Goal: Task Accomplishment & Management: Use online tool/utility

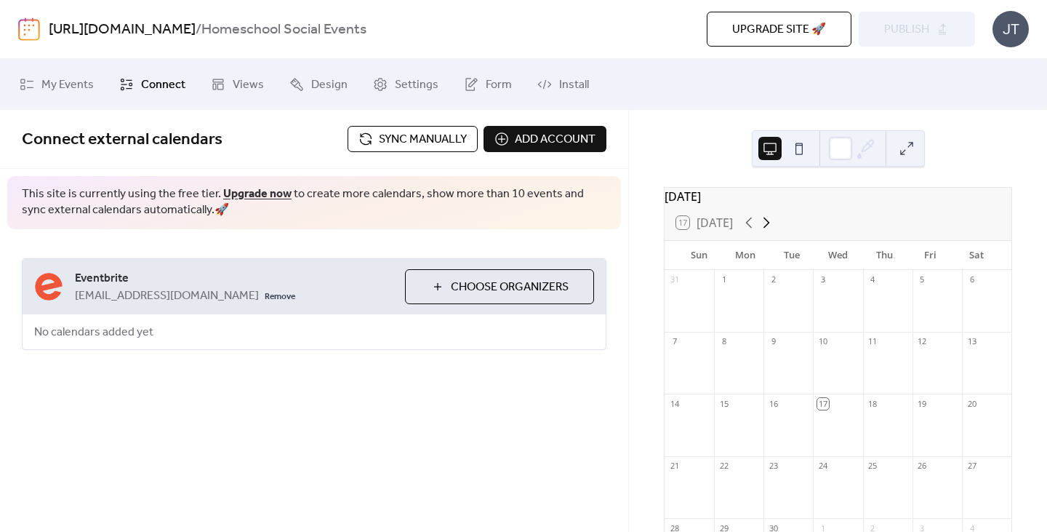
click at [765, 231] on icon at bounding box center [766, 222] width 17 height 17
click at [826, 301] on div at bounding box center [837, 307] width 49 height 37
click at [584, 148] on span "Add account" at bounding box center [555, 139] width 81 height 17
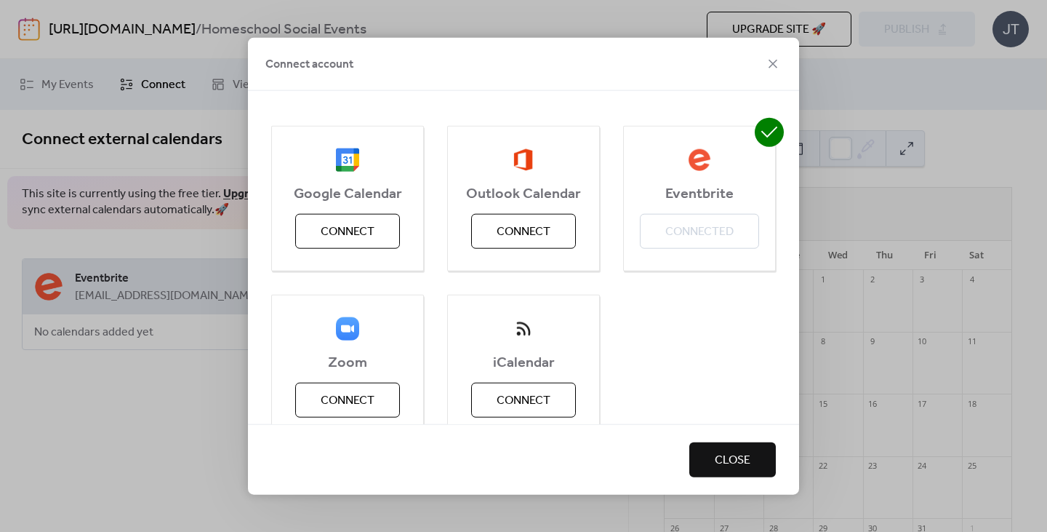
click at [772, 63] on icon at bounding box center [772, 63] width 17 height 17
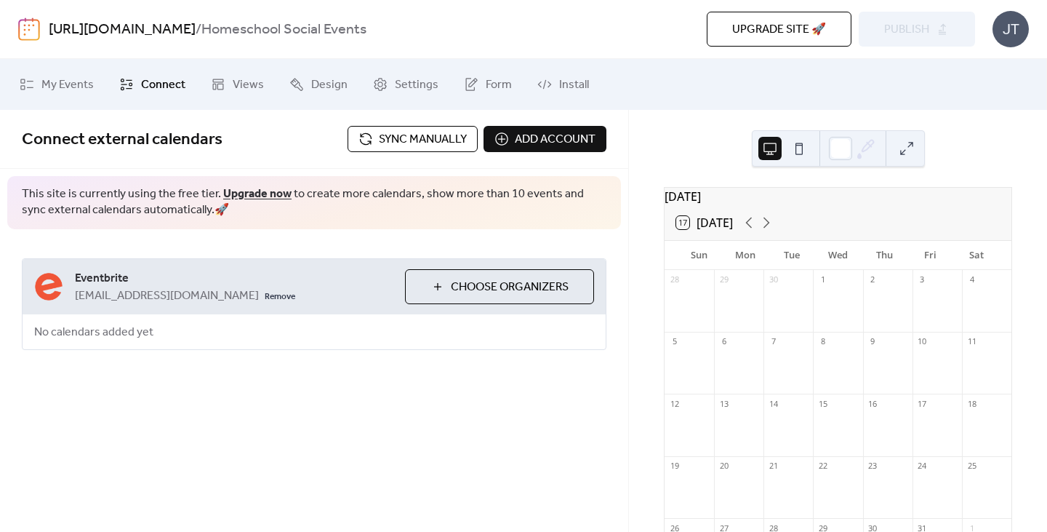
click at [159, 84] on span "Connect" at bounding box center [163, 84] width 44 height 17
click at [162, 77] on span "Connect" at bounding box center [163, 84] width 44 height 17
drag, startPoint x: 399, startPoint y: 25, endPoint x: 383, endPoint y: 25, distance: 16.0
click at [385, 26] on div "[URL][DOMAIN_NAME] / Homeschool Social Events" at bounding box center [291, 30] width 484 height 28
click at [471, 284] on span "Choose Organizers" at bounding box center [510, 287] width 118 height 17
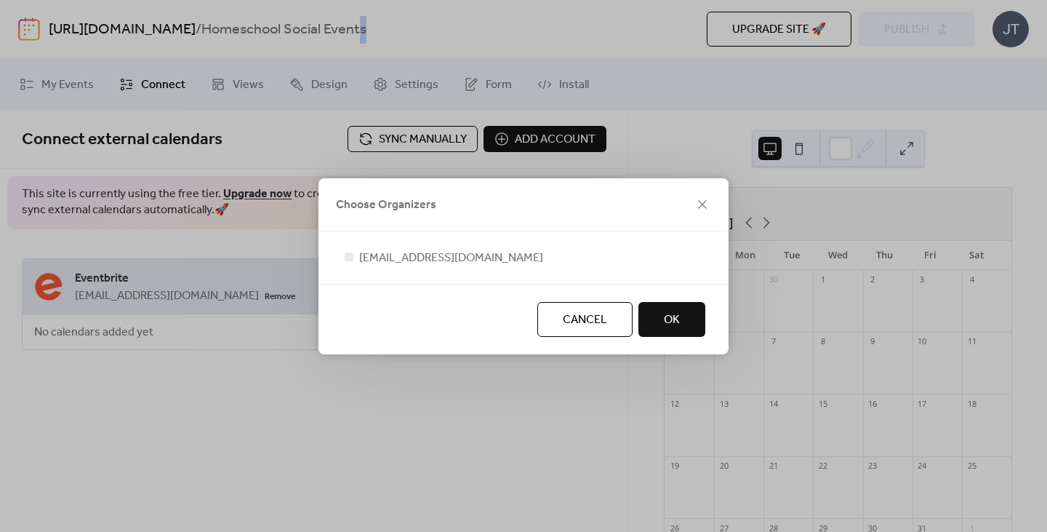
click at [676, 316] on span "OK" at bounding box center [672, 319] width 16 height 17
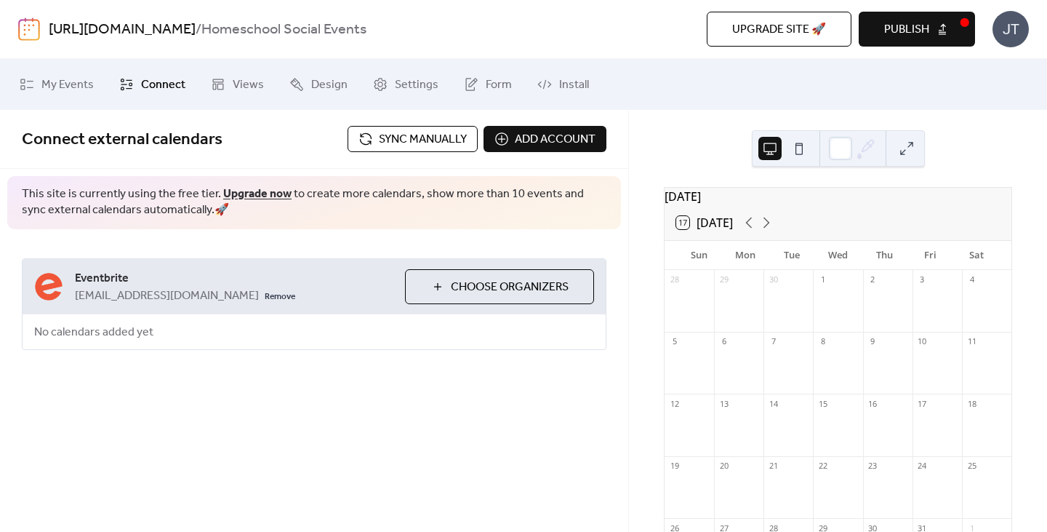
click at [390, 338] on div "Eventbrite [EMAIL_ADDRESS][DOMAIN_NAME] Remove Choose Organizers No calendars a…" at bounding box center [314, 304] width 585 height 92
